Goal: Information Seeking & Learning: Learn about a topic

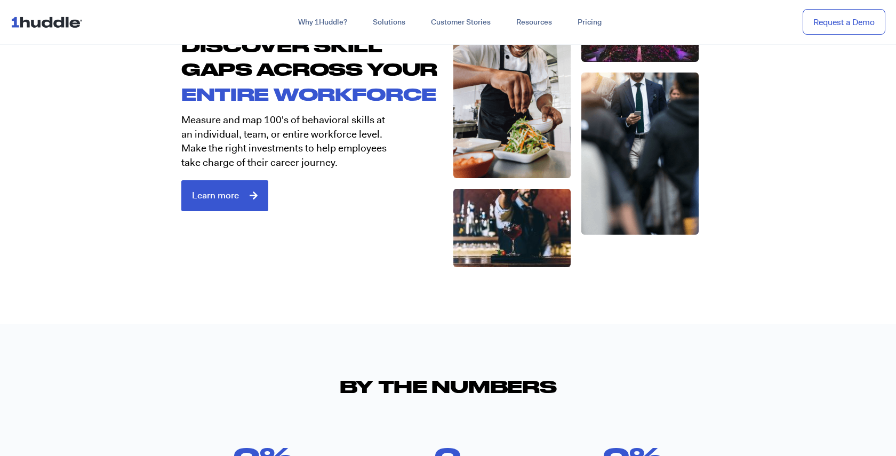
scroll to position [1873, 0]
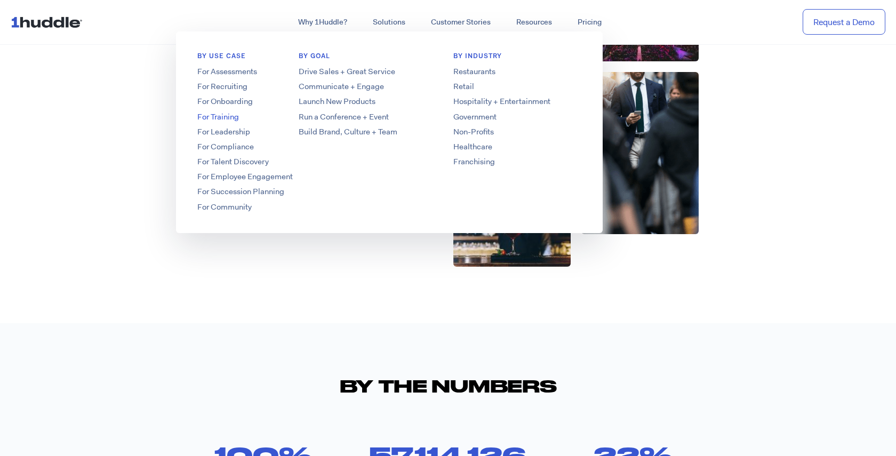
click at [229, 117] on link "For Training" at bounding box center [261, 116] width 171 height 11
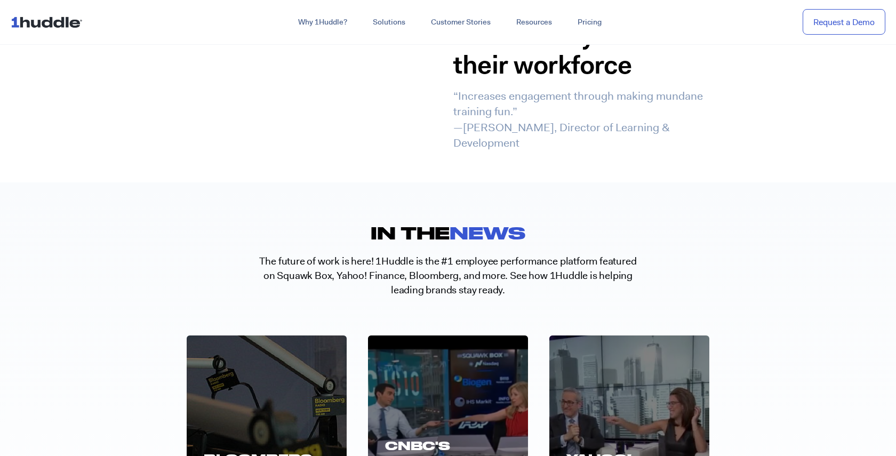
scroll to position [3200, 0]
